Goal: Transaction & Acquisition: Subscribe to service/newsletter

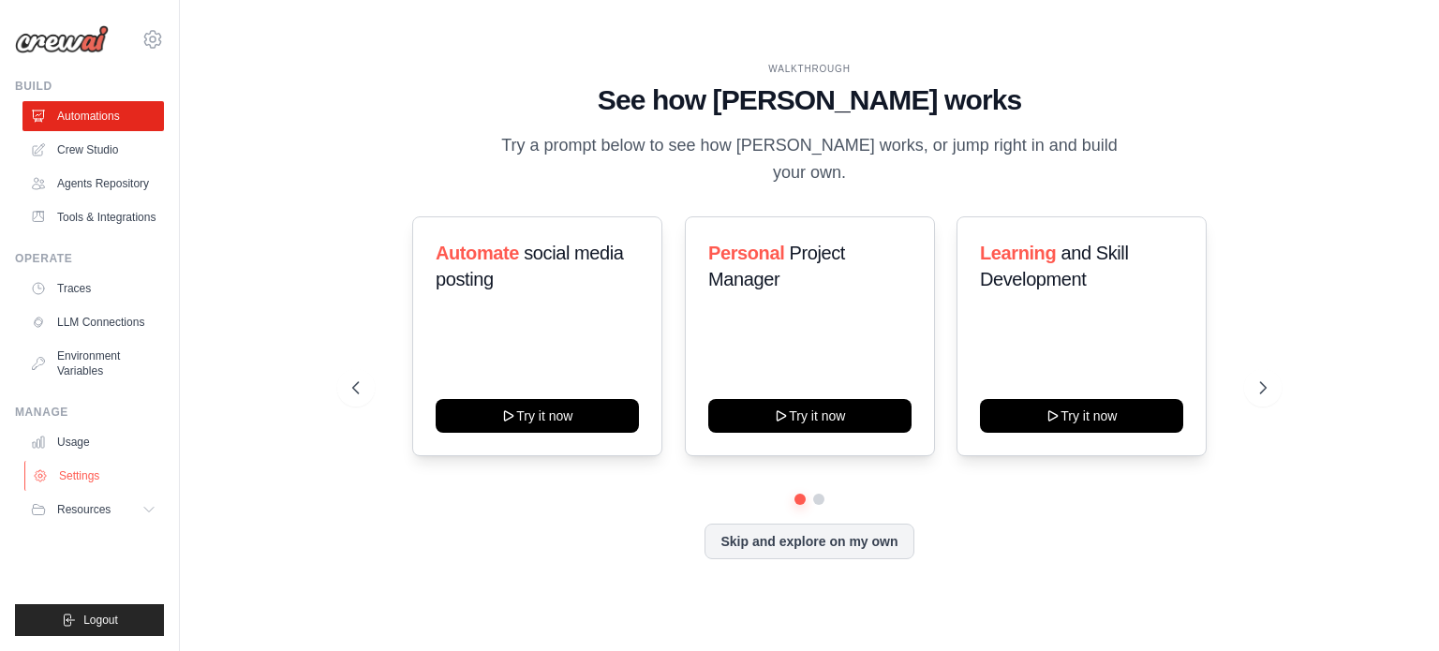
click at [94, 475] on link "Settings" at bounding box center [94, 476] width 141 height 30
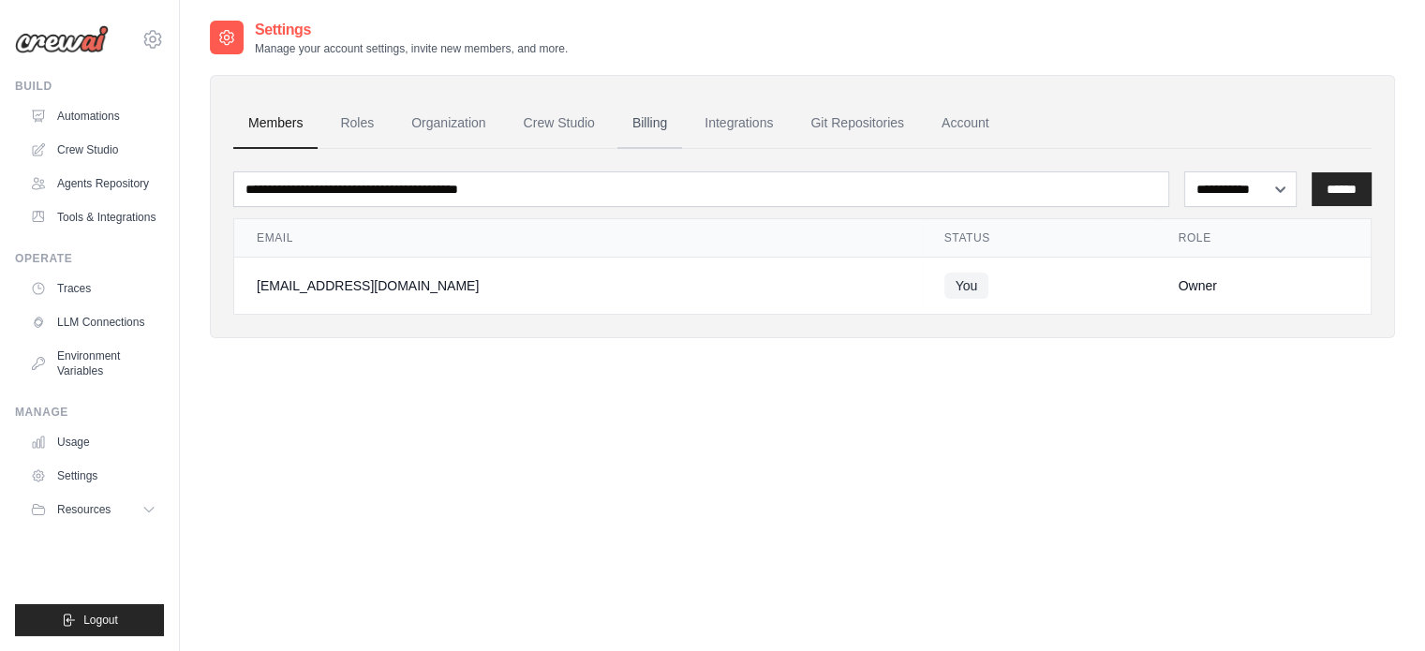
click at [649, 124] on link "Billing" at bounding box center [649, 123] width 65 height 51
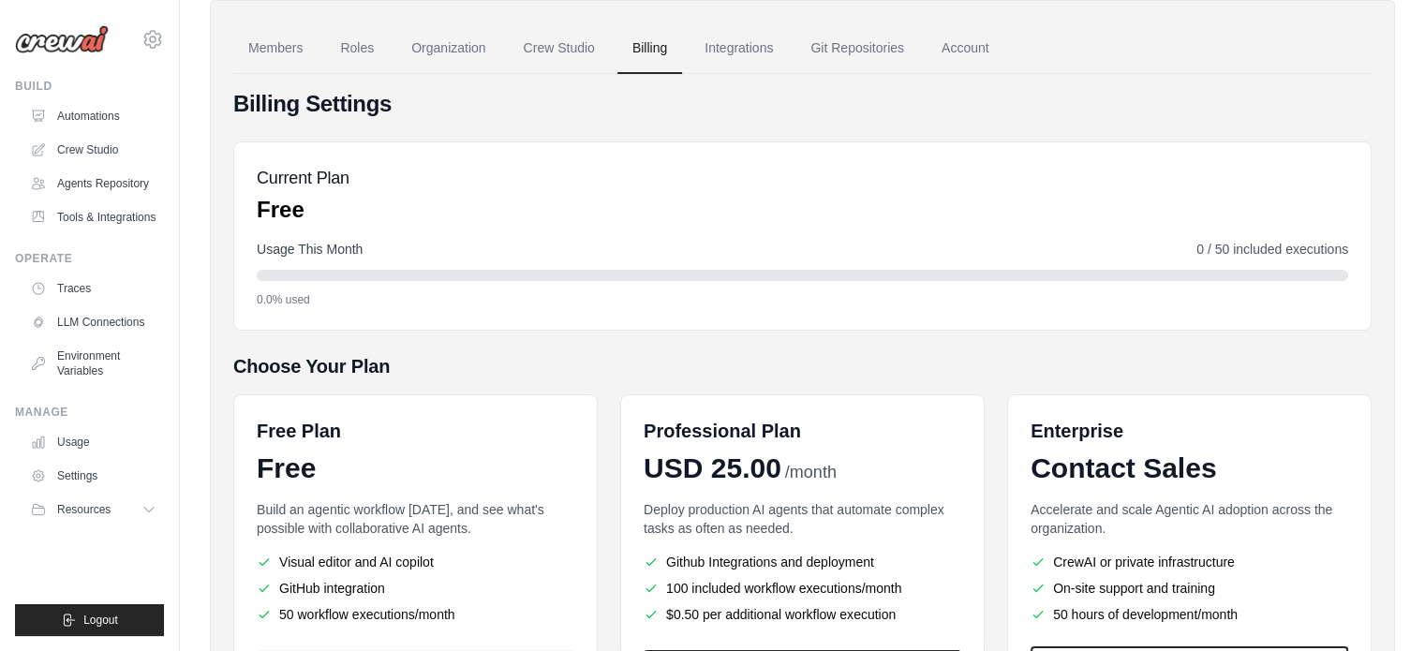
scroll to position [256, 0]
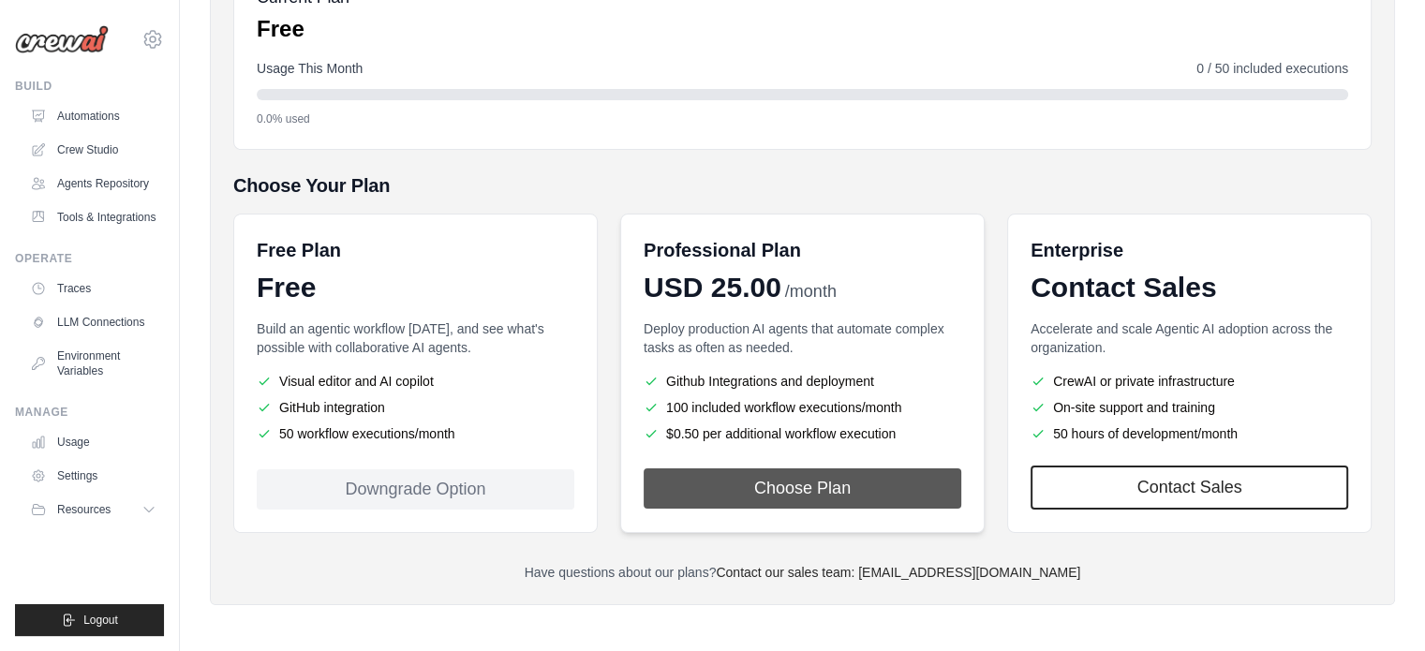
click at [814, 479] on button "Choose Plan" at bounding box center [803, 488] width 318 height 40
